Goal: Complete application form

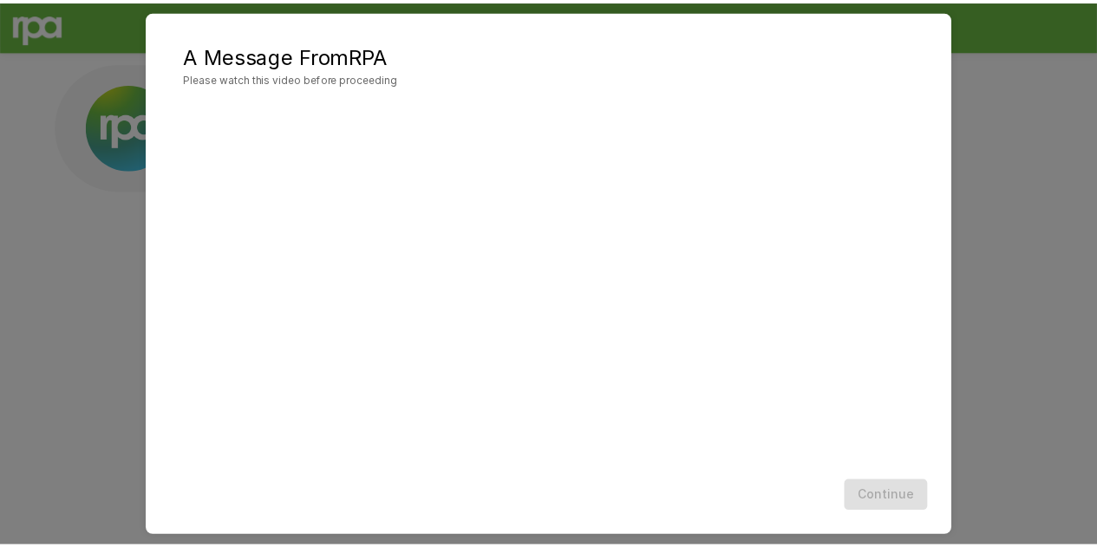
scroll to position [52, 0]
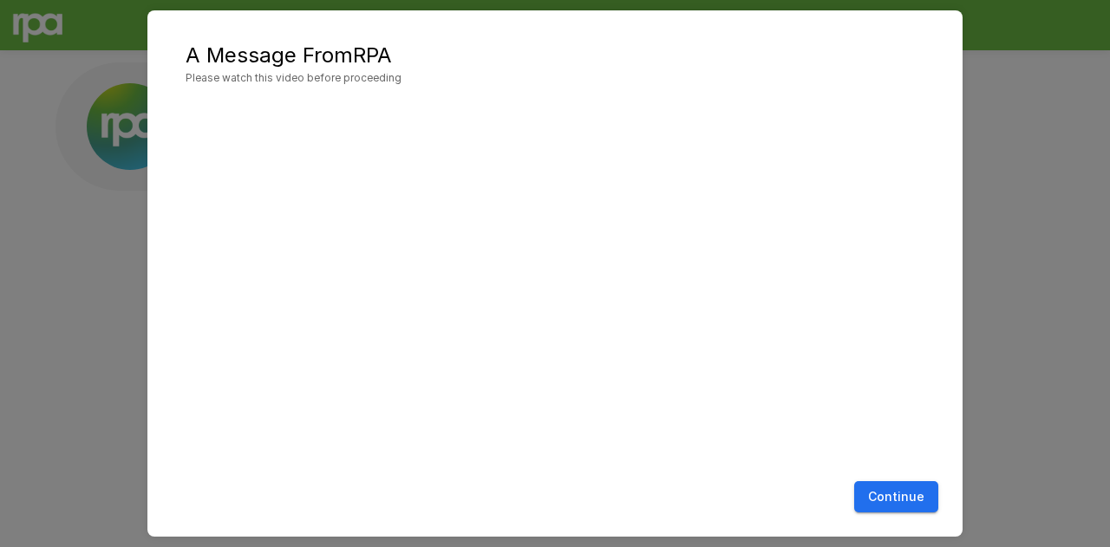
click at [912, 508] on button "Continue" at bounding box center [896, 497] width 84 height 32
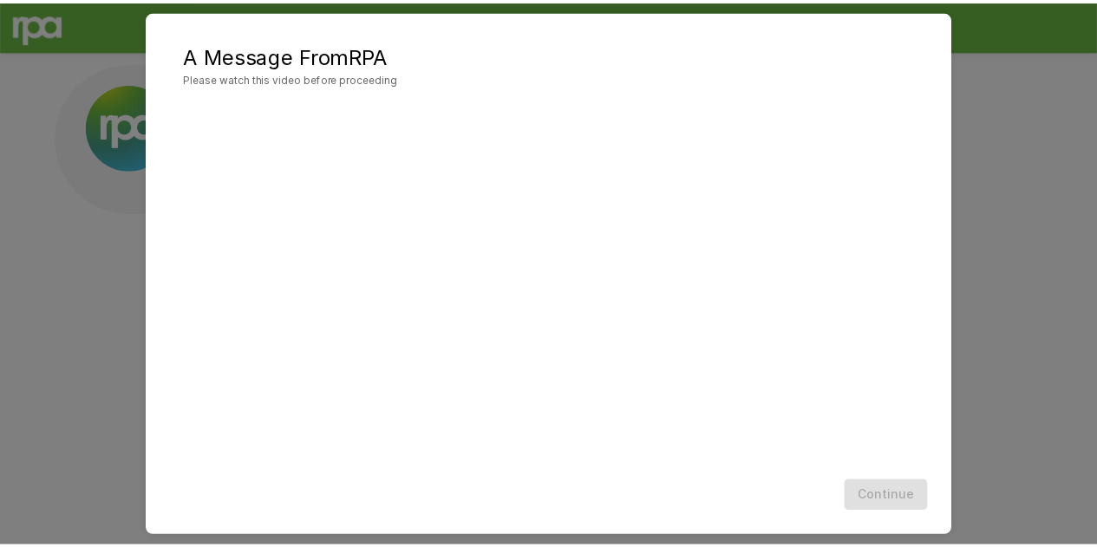
scroll to position [52, 0]
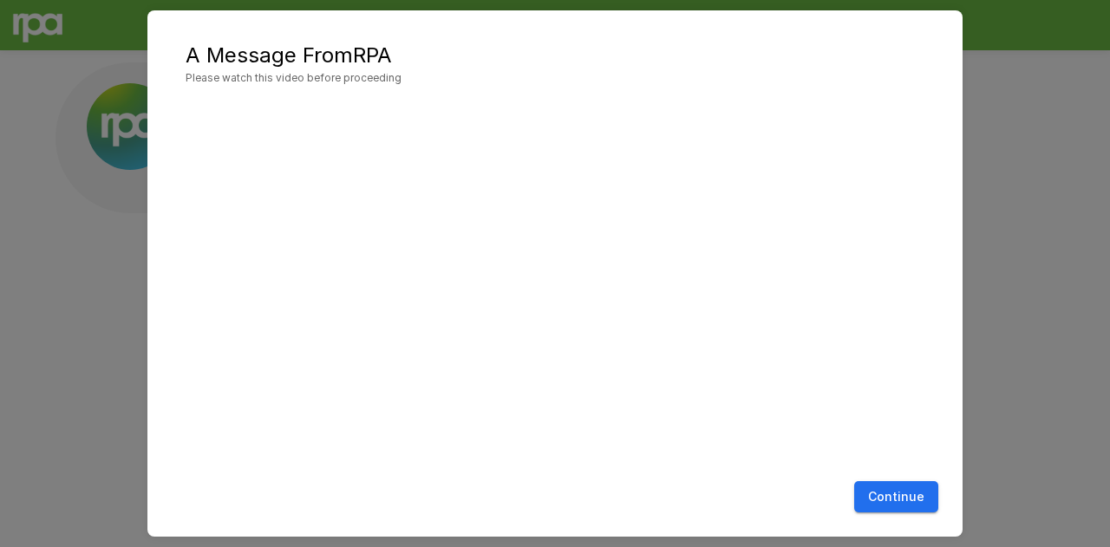
click at [864, 488] on button "Continue" at bounding box center [896, 497] width 84 height 32
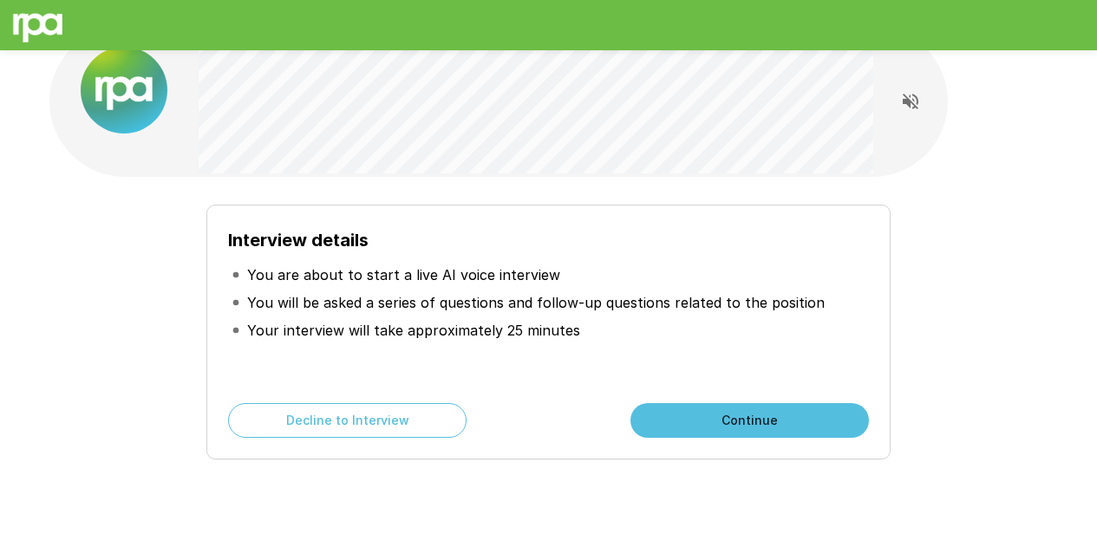
scroll to position [0, 0]
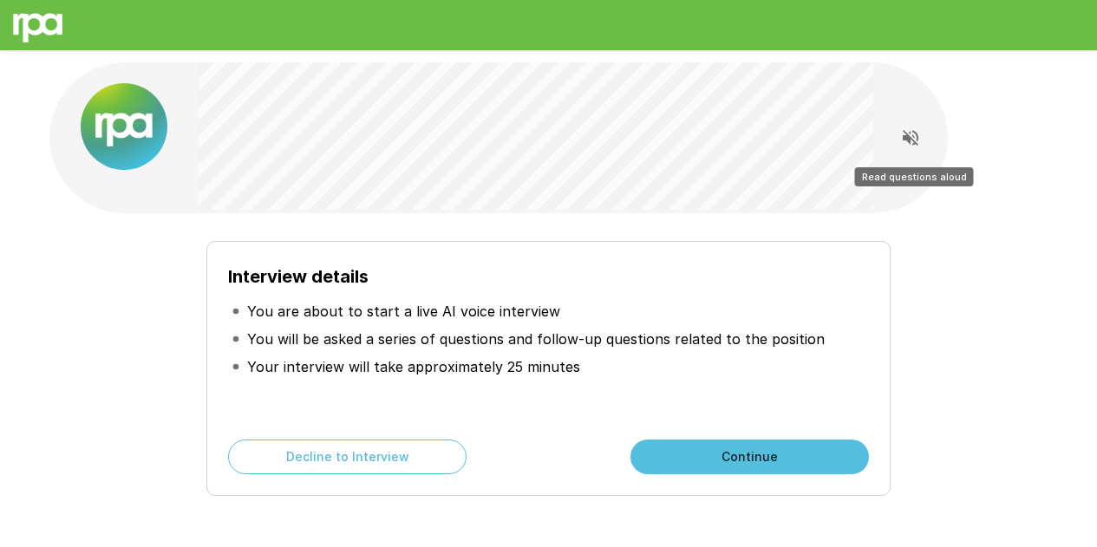
click at [911, 134] on icon "Read questions aloud" at bounding box center [910, 138] width 21 height 21
